Goal: Information Seeking & Learning: Learn about a topic

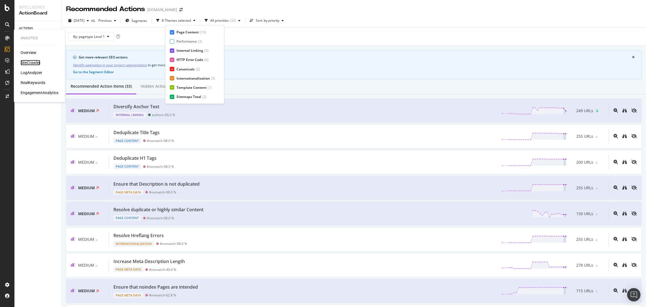
click at [28, 61] on div "SiteCrawler" at bounding box center [31, 63] width 20 height 6
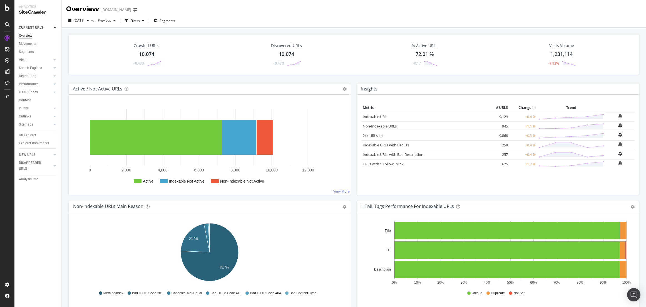
click at [286, 51] on div "10,074" at bounding box center [286, 54] width 15 height 7
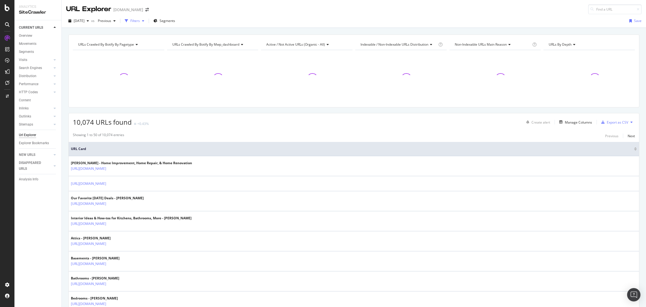
click at [128, 22] on icon "button" at bounding box center [126, 20] width 3 height 3
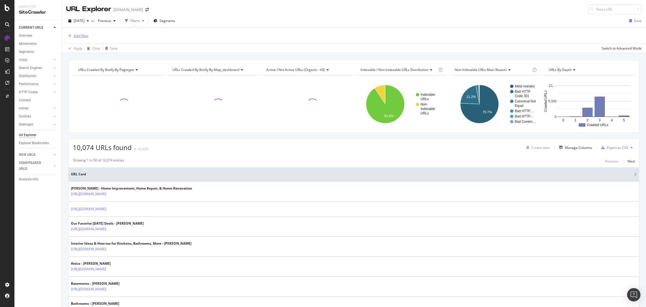
click at [77, 36] on div "Add Filter" at bounding box center [81, 35] width 15 height 5
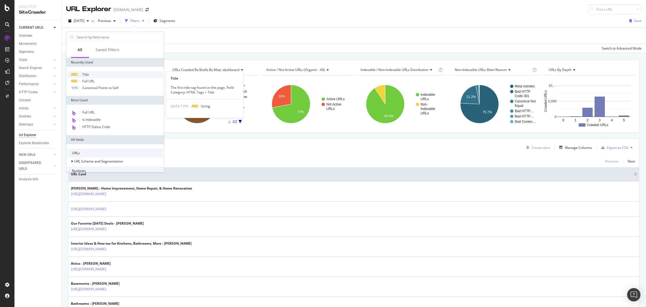
click at [91, 72] on div "Title" at bounding box center [115, 74] width 95 height 7
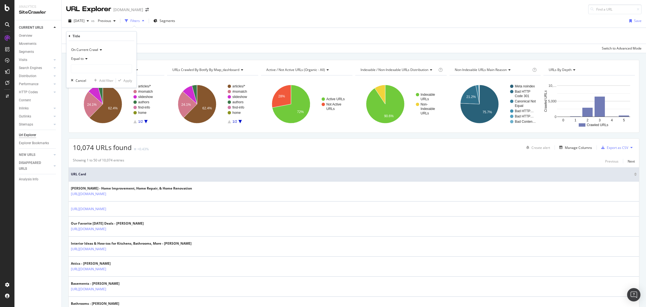
click at [84, 61] on div "Equal to" at bounding box center [101, 58] width 61 height 9
click at [159, 39] on div "Add Filter" at bounding box center [353, 36] width 575 height 16
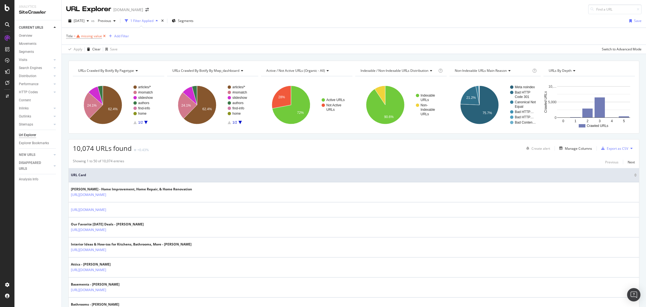
click at [104, 35] on icon at bounding box center [104, 36] width 5 height 6
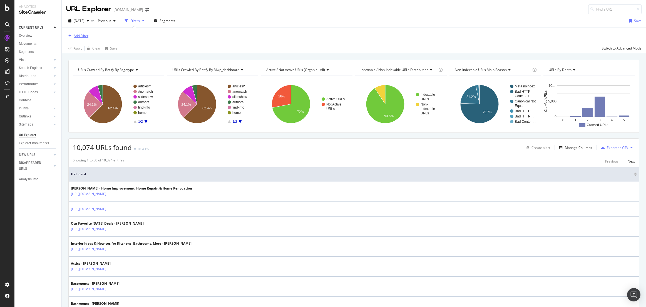
click at [86, 34] on div "Add Filter" at bounding box center [81, 35] width 15 height 5
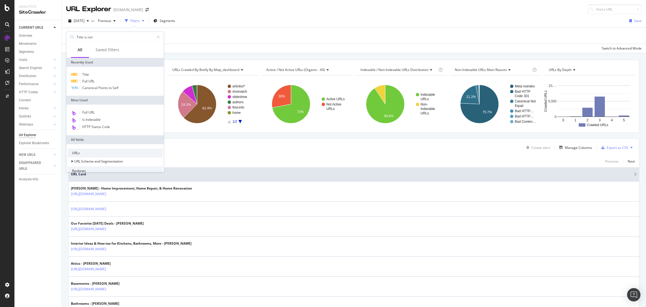
type input "Title is not"
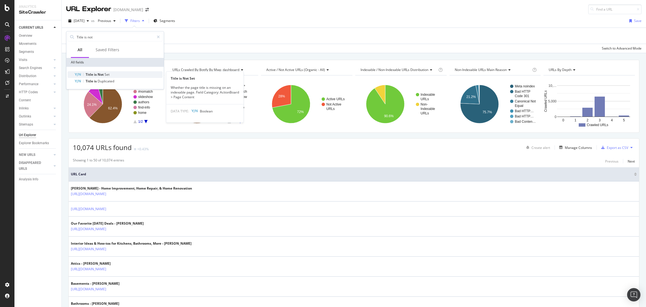
click at [89, 71] on div "Title is Not Set" at bounding box center [118, 74] width 88 height 7
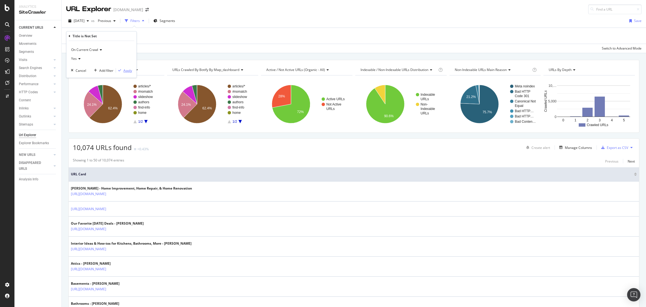
click at [124, 71] on div "Apply" at bounding box center [127, 70] width 9 height 5
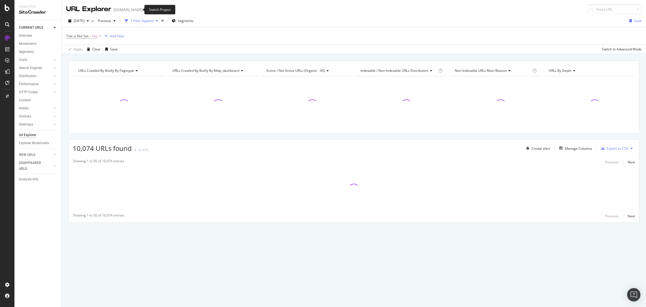
click at [145, 9] on icon "arrow-right-arrow-left" at bounding box center [146, 10] width 3 height 4
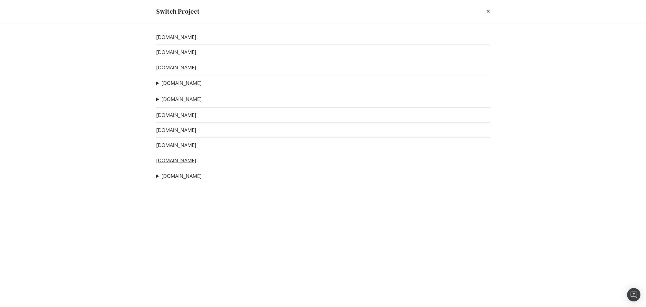
click at [164, 160] on link "[DOMAIN_NAME]" at bounding box center [176, 160] width 40 height 6
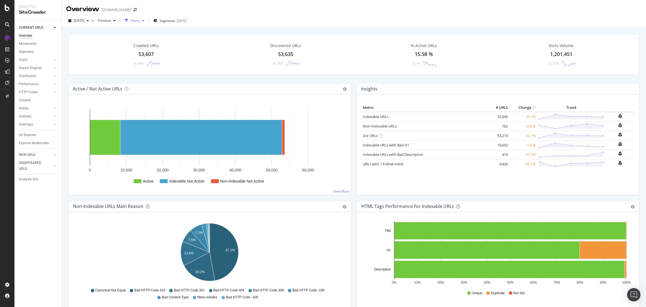
click at [140, 23] on div "Filters" at bounding box center [134, 20] width 9 height 5
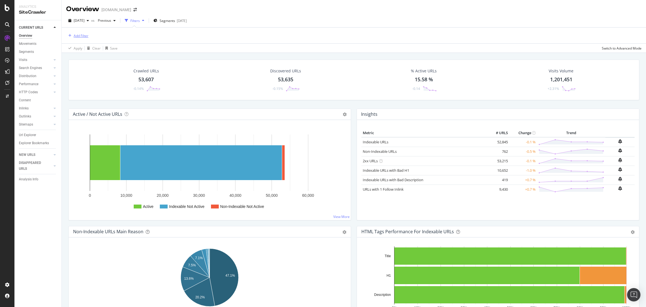
click at [86, 35] on div "Add Filter" at bounding box center [81, 35] width 15 height 5
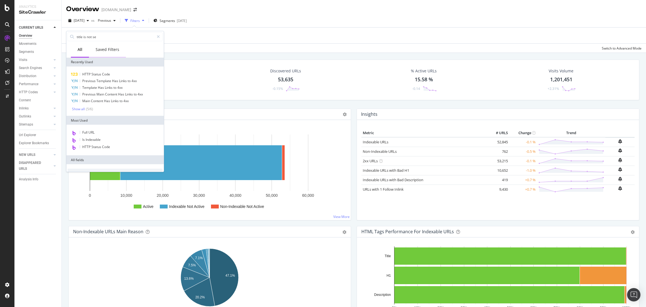
type input "title is not set"
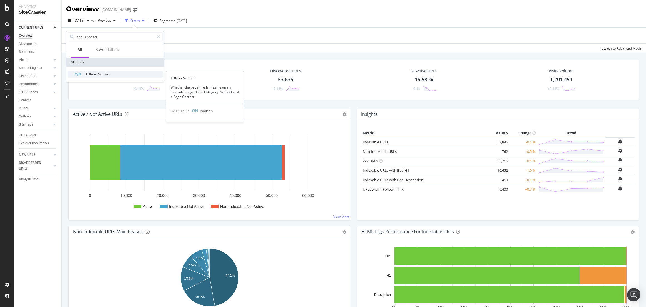
click at [91, 74] on span "Title" at bounding box center [90, 74] width 8 height 5
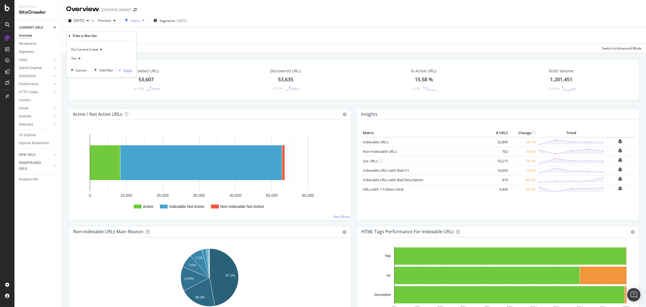
click at [126, 70] on div "Apply" at bounding box center [127, 70] width 9 height 5
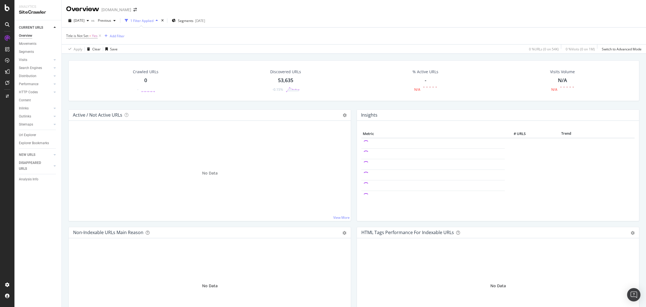
click at [146, 78] on div "0" at bounding box center [145, 80] width 3 height 7
